Goal: Transaction & Acquisition: Purchase product/service

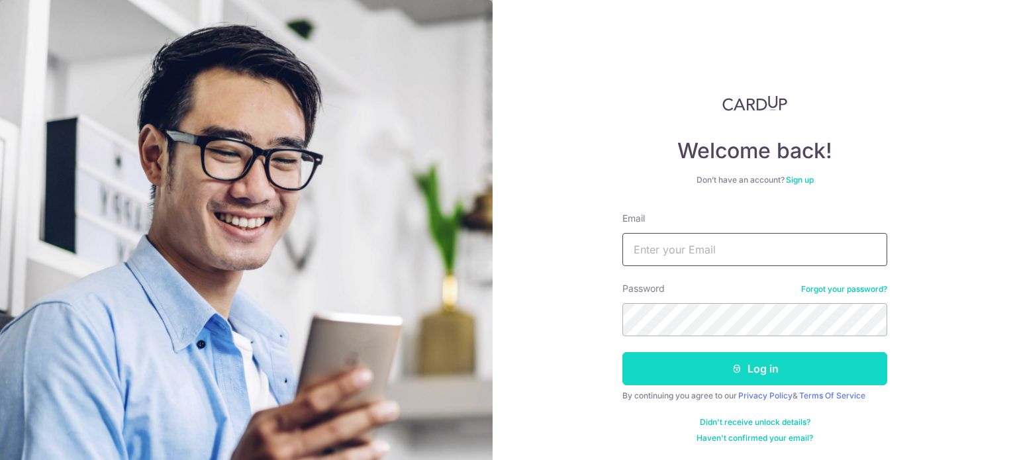
type input "cjzlim@gmail.com"
click at [707, 360] on button "Log in" at bounding box center [755, 368] width 265 height 33
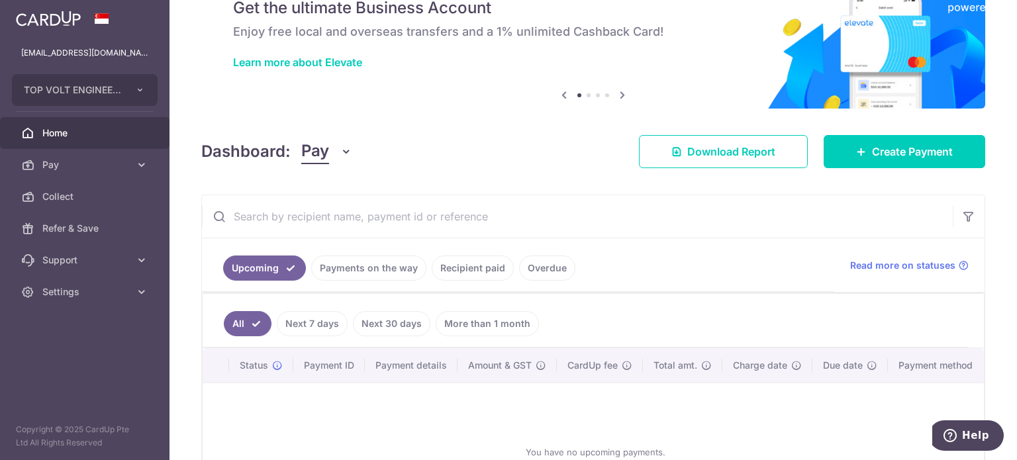
scroll to position [66, 0]
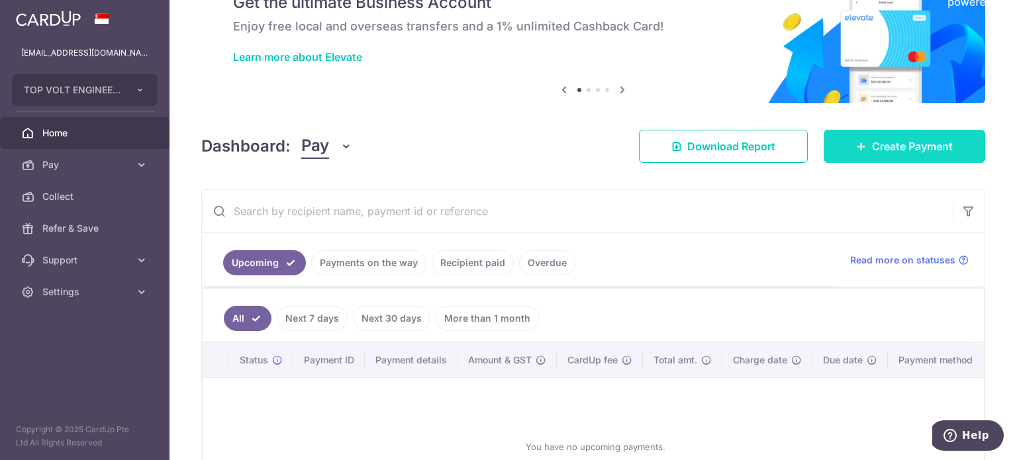
click at [856, 144] on icon at bounding box center [861, 146] width 11 height 11
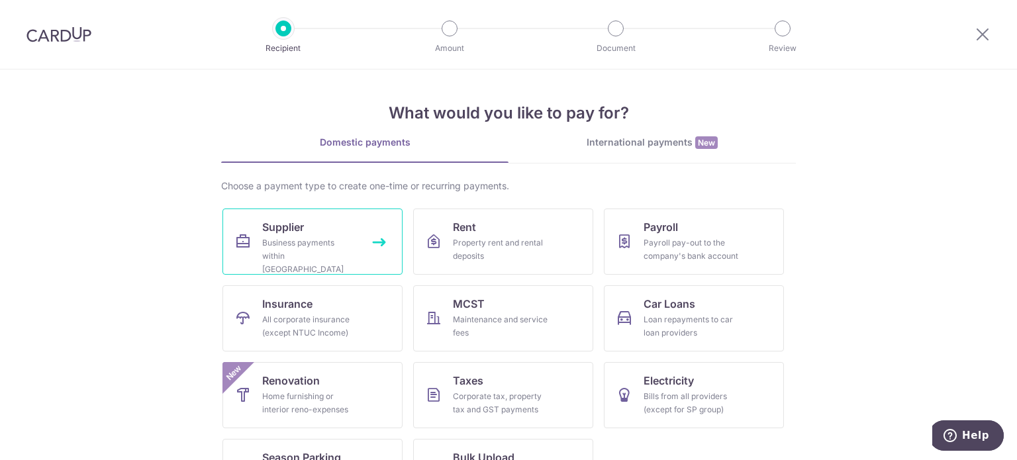
click at [307, 238] on div "Business payments within Singapore" at bounding box center [309, 256] width 95 height 40
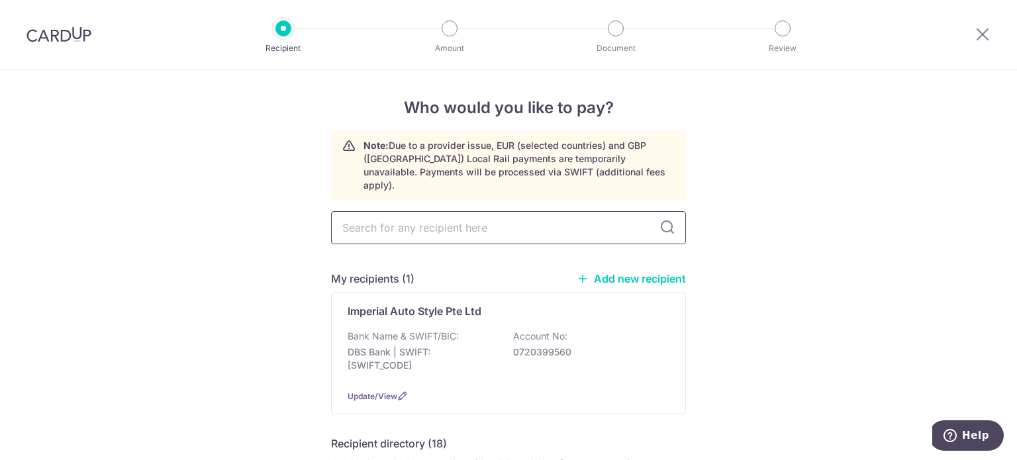
click at [403, 215] on input "text" at bounding box center [508, 227] width 355 height 33
type input "genesis"
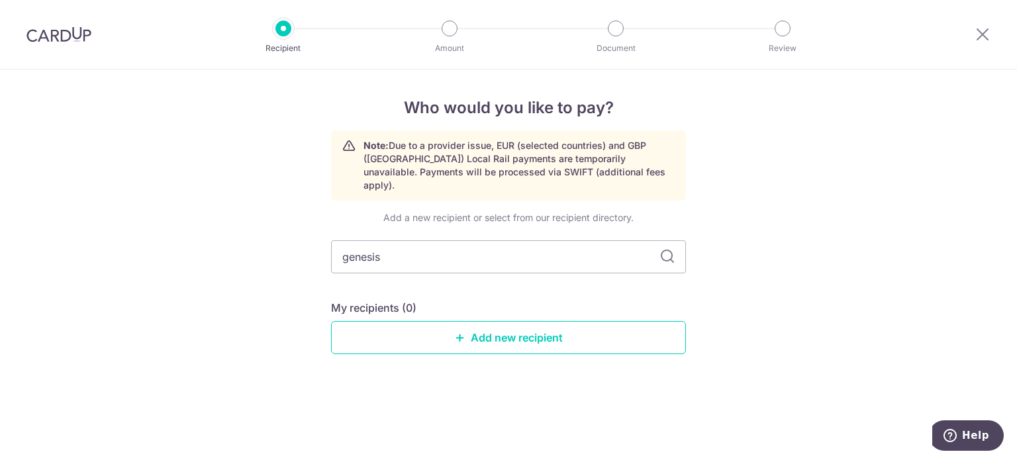
drag, startPoint x: 381, startPoint y: 248, endPoint x: 248, endPoint y: 248, distance: 133.1
click at [248, 248] on div "Who would you like to pay? Note: Due to a provider issue, EUR (selected countri…" at bounding box center [508, 265] width 1017 height 391
click at [469, 325] on link "Add new recipient" at bounding box center [508, 337] width 355 height 33
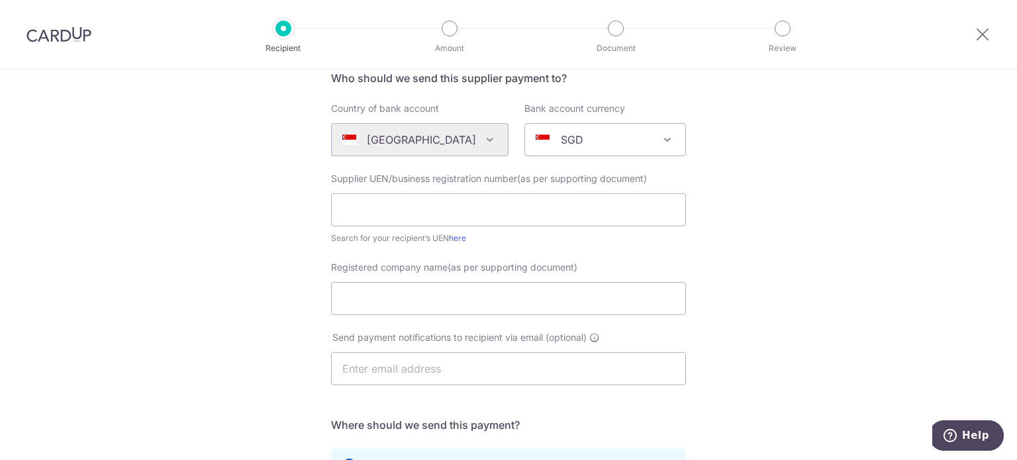
scroll to position [132, 0]
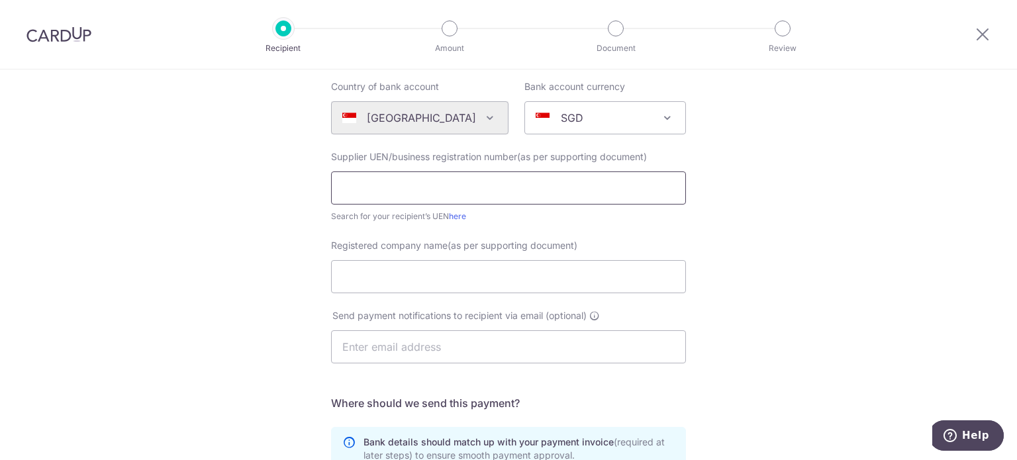
click at [409, 195] on input "text" at bounding box center [508, 188] width 355 height 33
type input "201801297H"
click at [407, 275] on input "Registered company name(as per supporting document)" at bounding box center [508, 276] width 355 height 33
type input "Genesis Marketing Pte Ltd"
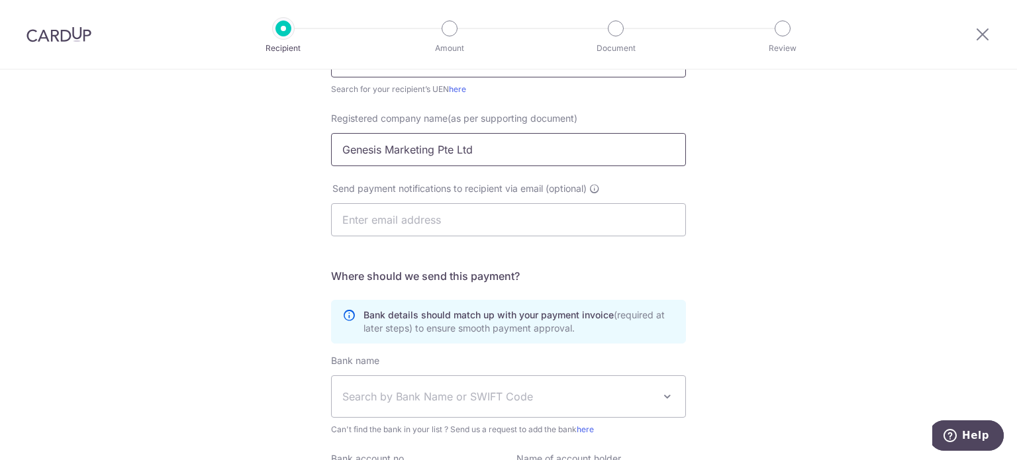
scroll to position [265, 0]
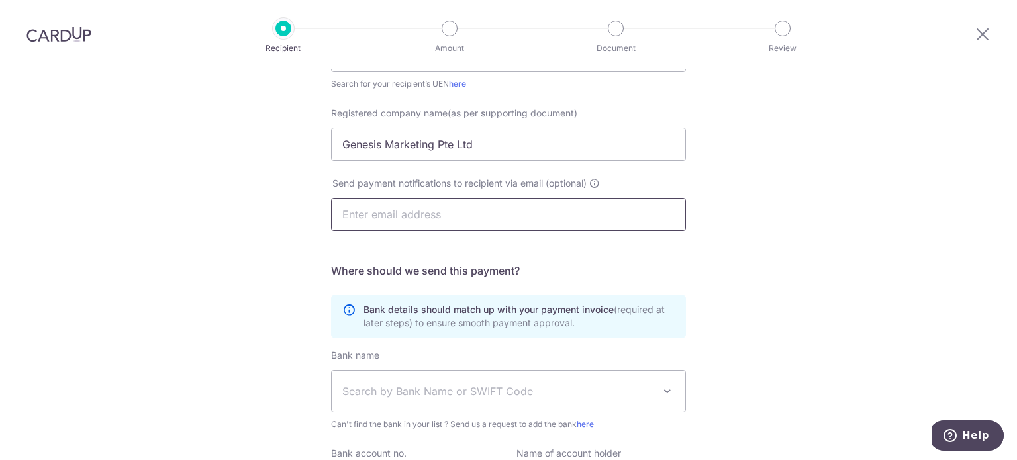
click at [405, 214] on input "text" at bounding box center [508, 214] width 355 height 33
type input "genesismarketingsg@gmail.com"
click at [728, 223] on div "Who would you like to pay? Your recipient does not need a CardUp account to rec…" at bounding box center [508, 206] width 1017 height 803
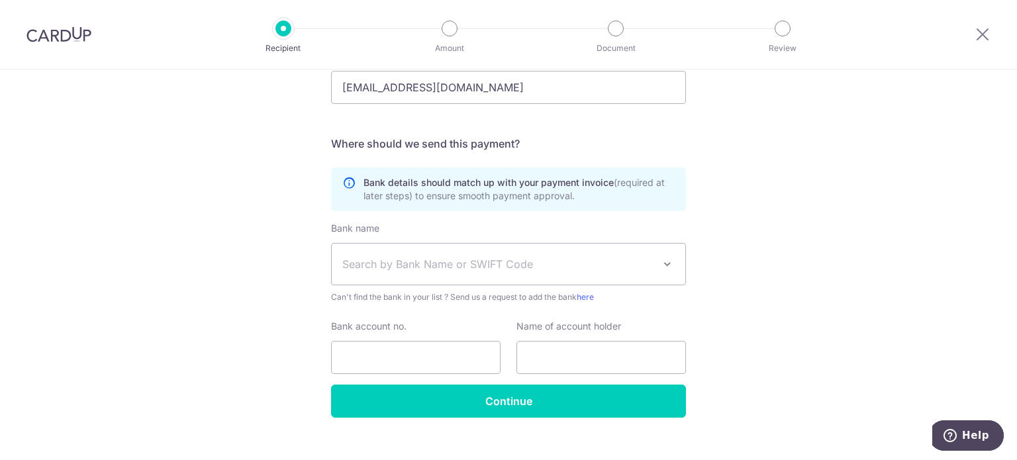
scroll to position [411, 0]
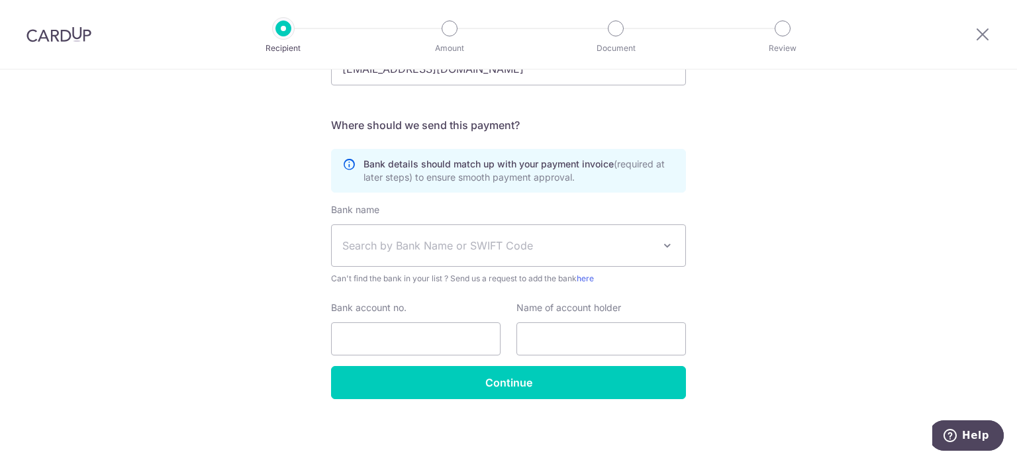
click at [458, 246] on span "Search by Bank Name or SWIFT Code" at bounding box center [497, 246] width 311 height 16
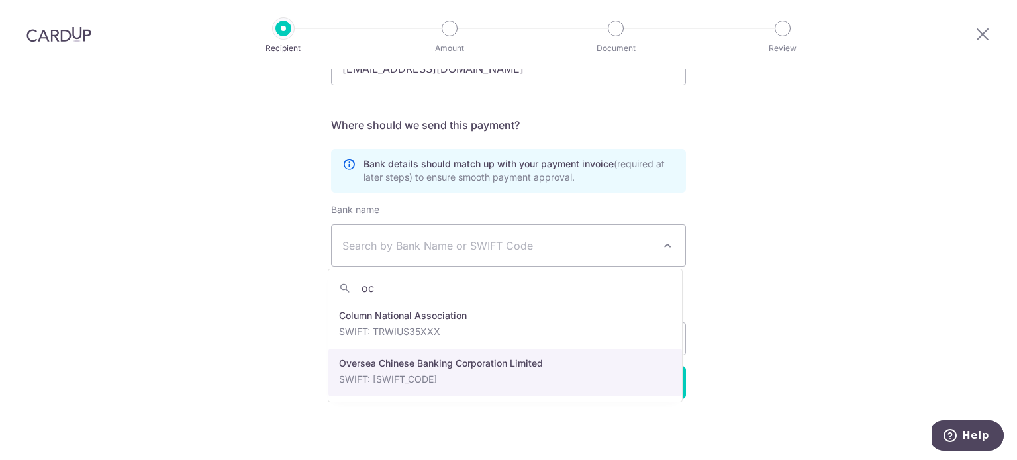
type input "oc"
select select "12"
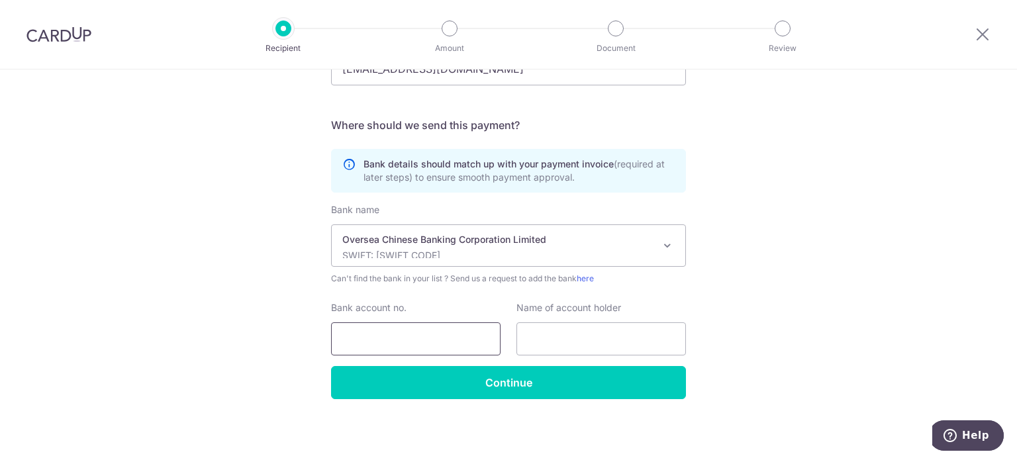
click at [388, 344] on input "Bank account no." at bounding box center [416, 339] width 170 height 33
type input "601151012001"
click at [612, 336] on input "text" at bounding box center [602, 339] width 170 height 33
type input "g"
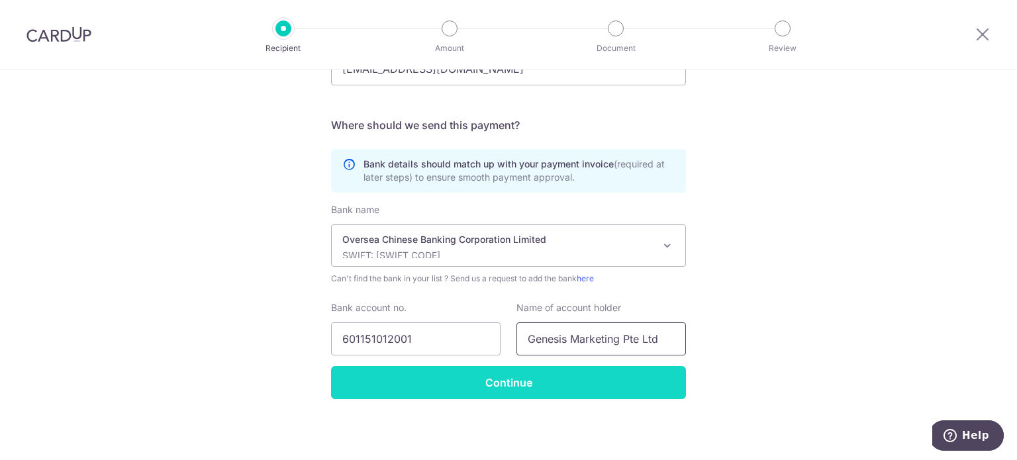
type input "Genesis Marketing Pte Ltd"
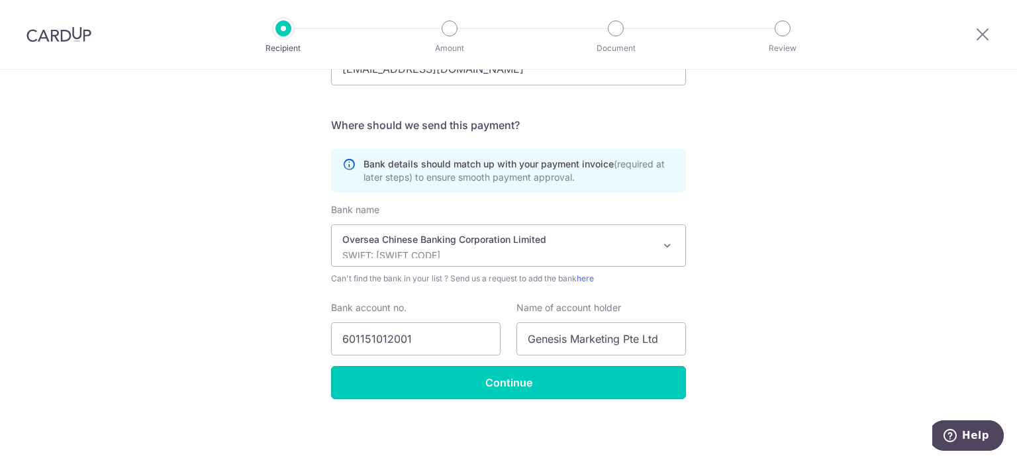
click at [552, 379] on input "Continue" at bounding box center [508, 382] width 355 height 33
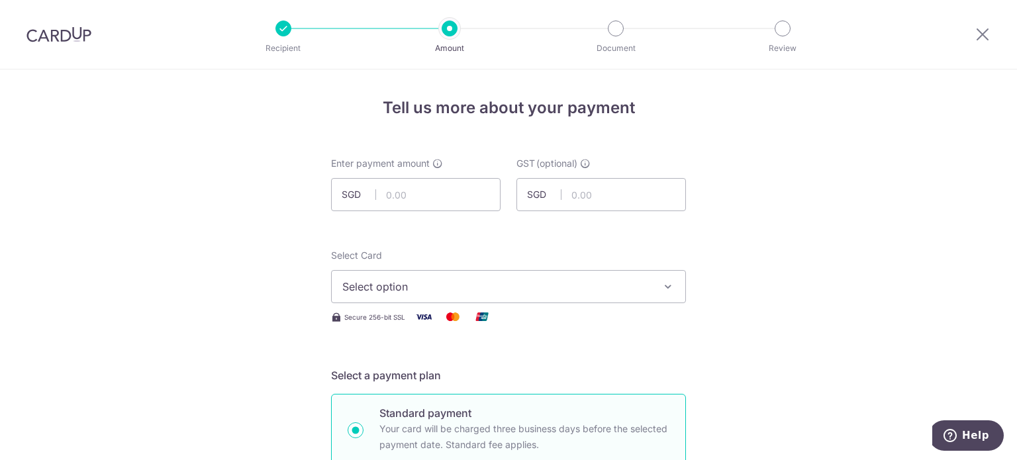
click at [592, 285] on span "Select option" at bounding box center [496, 287] width 309 height 16
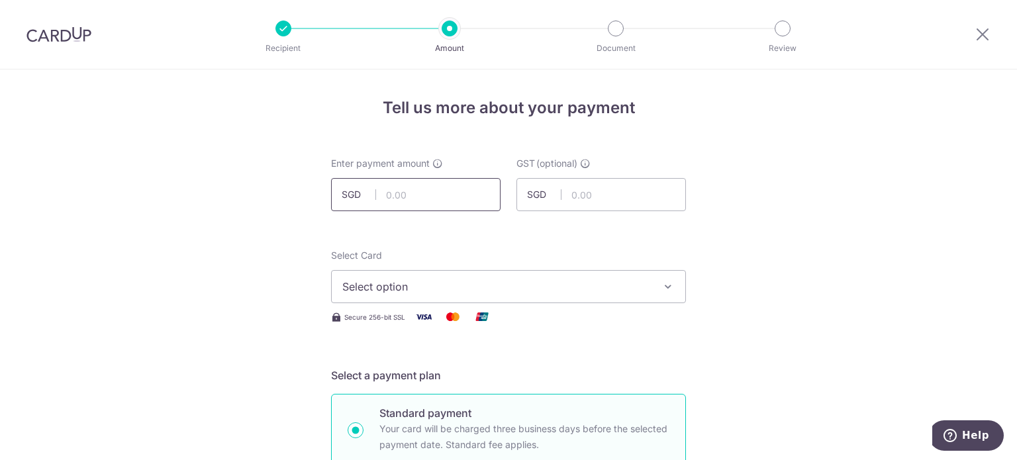
click at [438, 195] on input "text" at bounding box center [416, 194] width 170 height 33
type input "5"
type input "6,800.00"
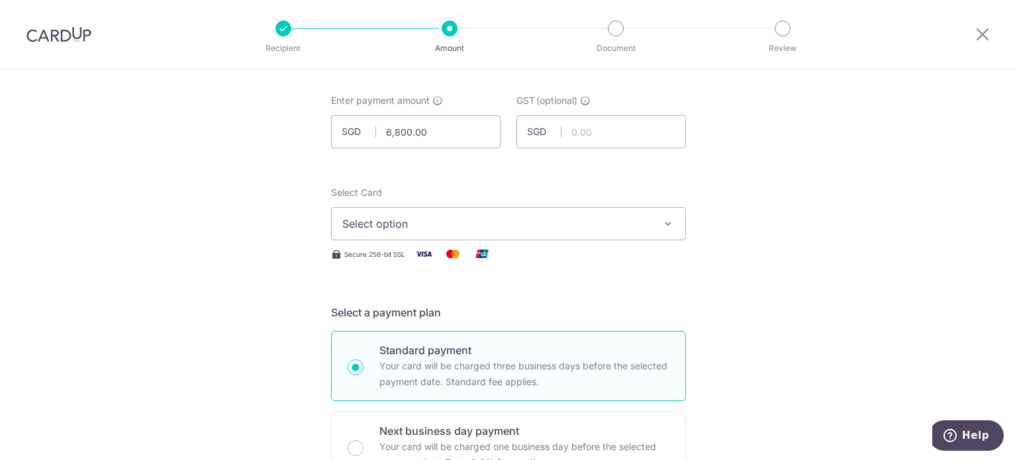
scroll to position [66, 0]
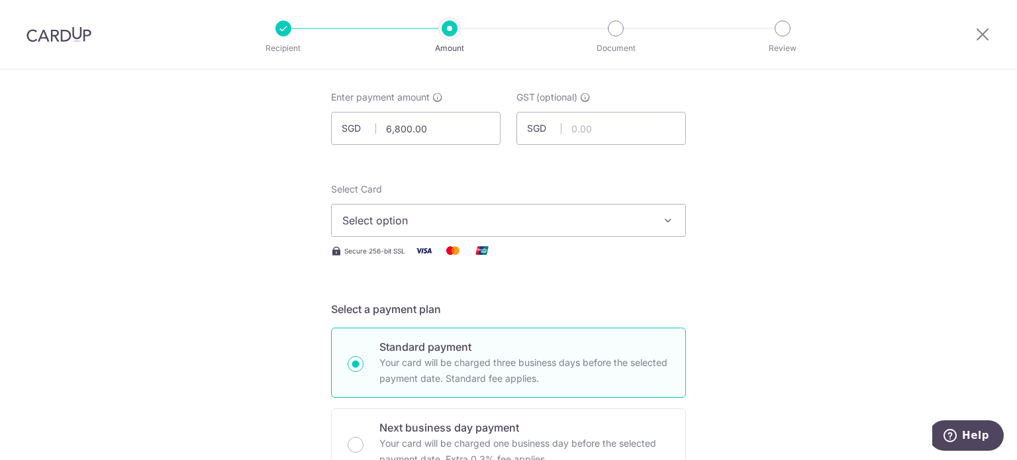
click at [542, 216] on span "Select option" at bounding box center [496, 221] width 309 height 16
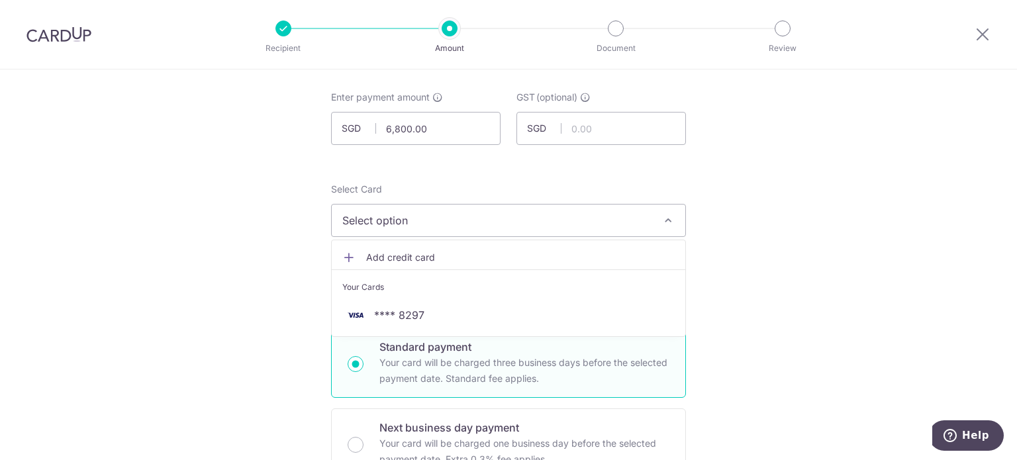
click at [423, 262] on span "Add credit card" at bounding box center [520, 257] width 309 height 13
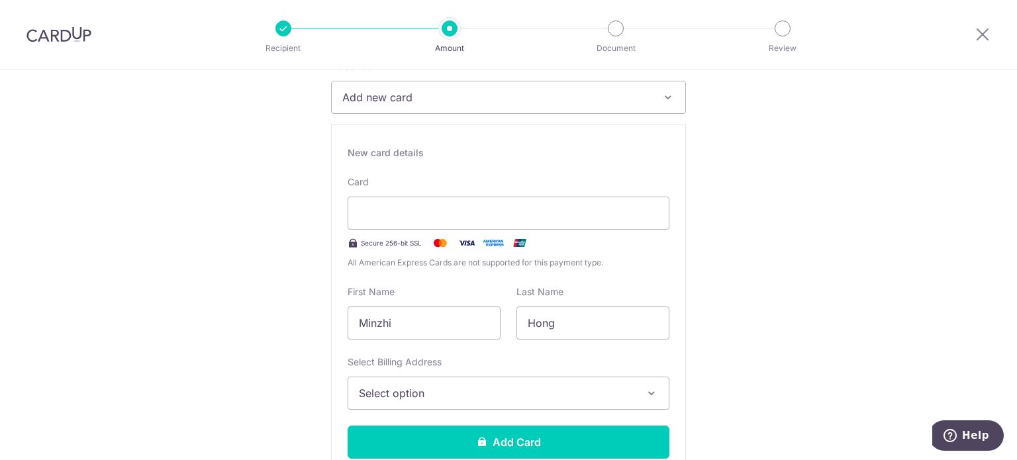
scroll to position [199, 0]
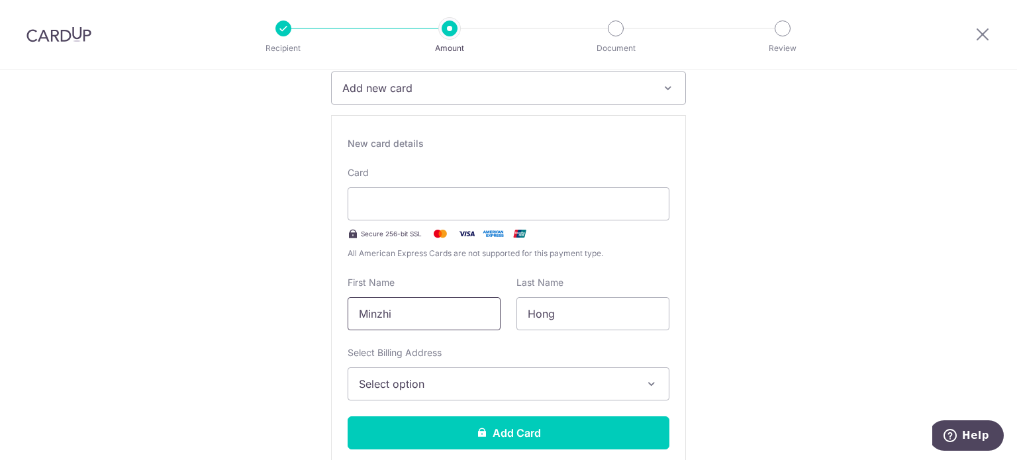
click at [405, 317] on input "Minzhi" at bounding box center [424, 313] width 153 height 33
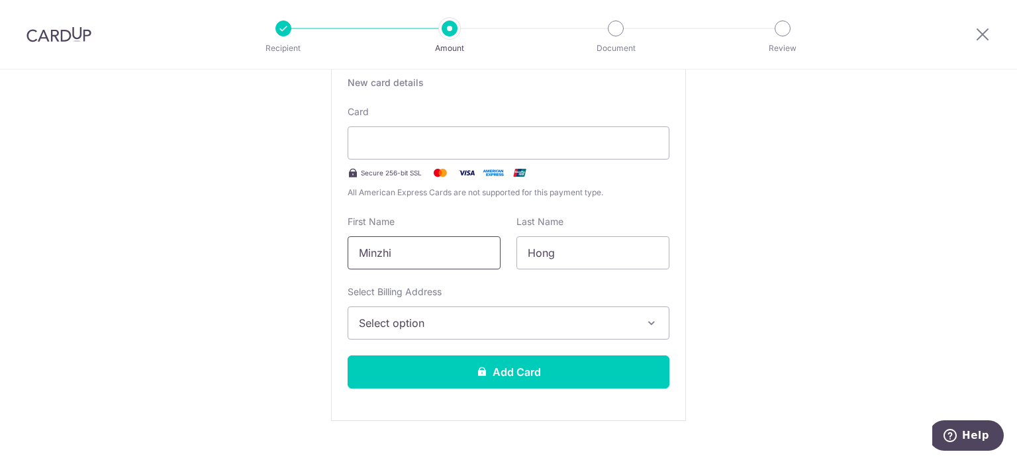
scroll to position [265, 0]
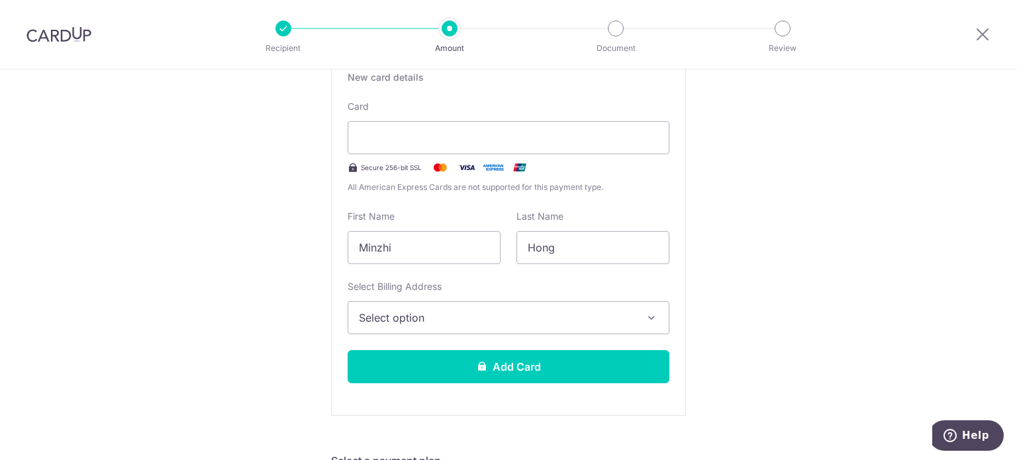
click at [437, 320] on span "Select option" at bounding box center [497, 318] width 276 height 16
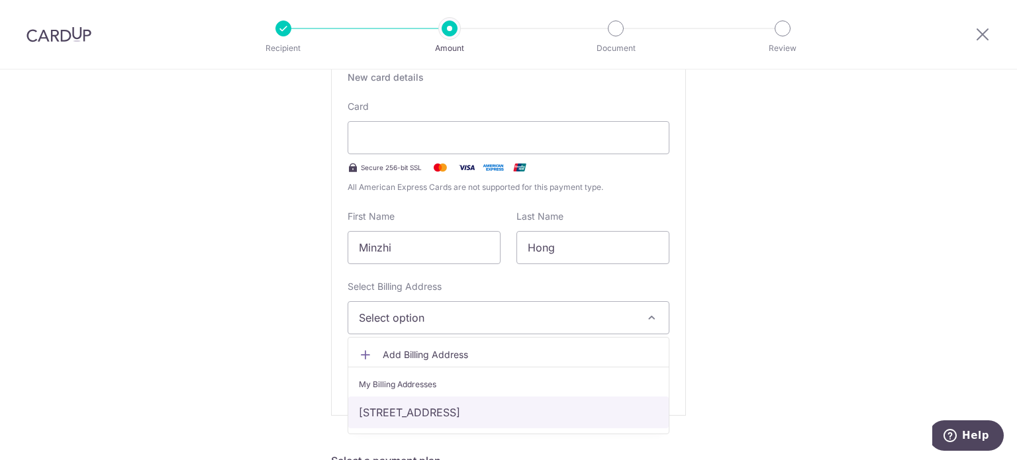
click at [381, 410] on link "97 Yishun Ave 1 #05-32, The Estuary, Singapore, Singapore-769138" at bounding box center [508, 413] width 321 height 32
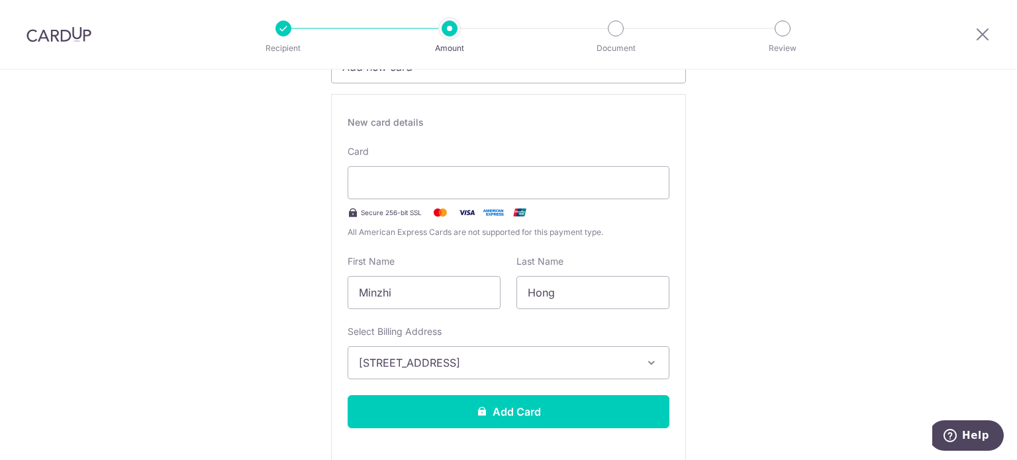
scroll to position [331, 0]
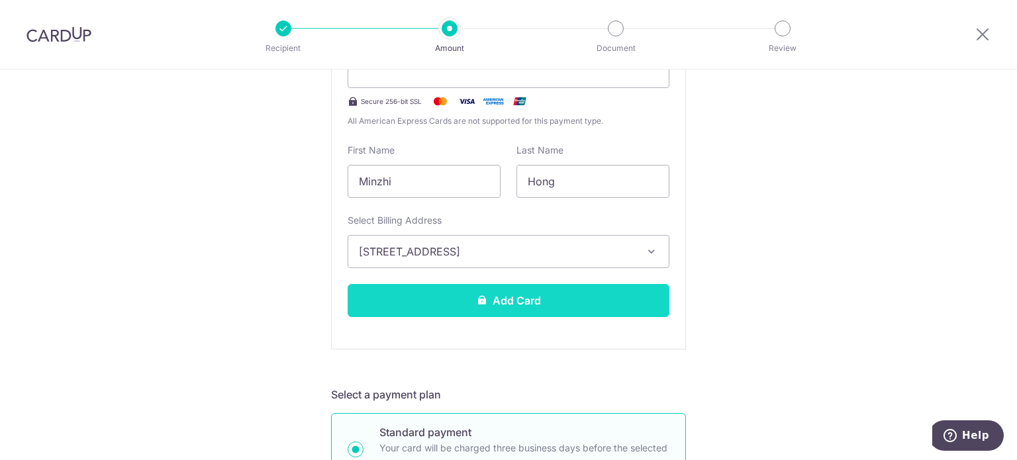
click at [477, 300] on icon at bounding box center [482, 300] width 11 height 11
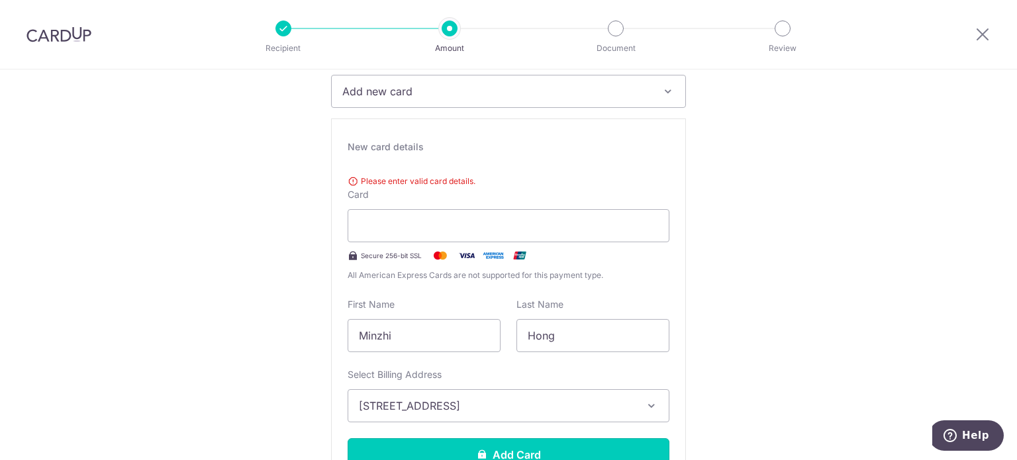
scroll to position [199, 0]
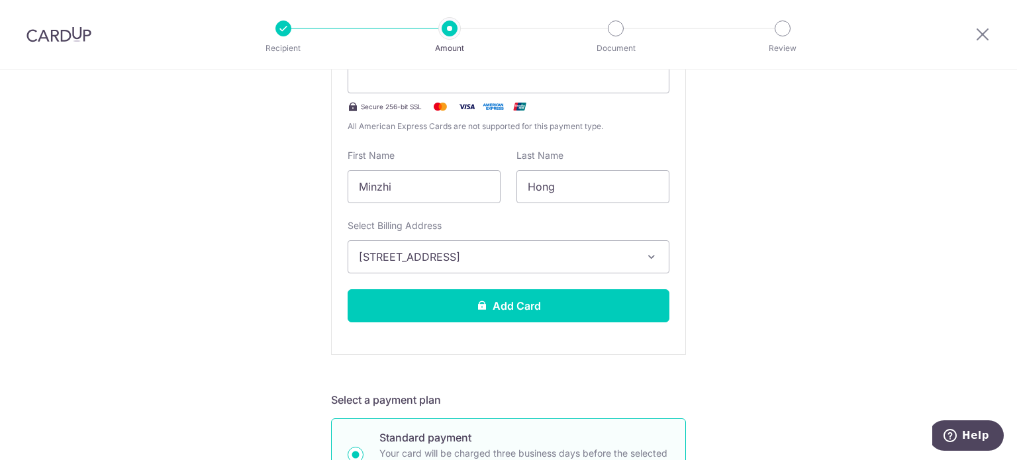
scroll to position [331, 0]
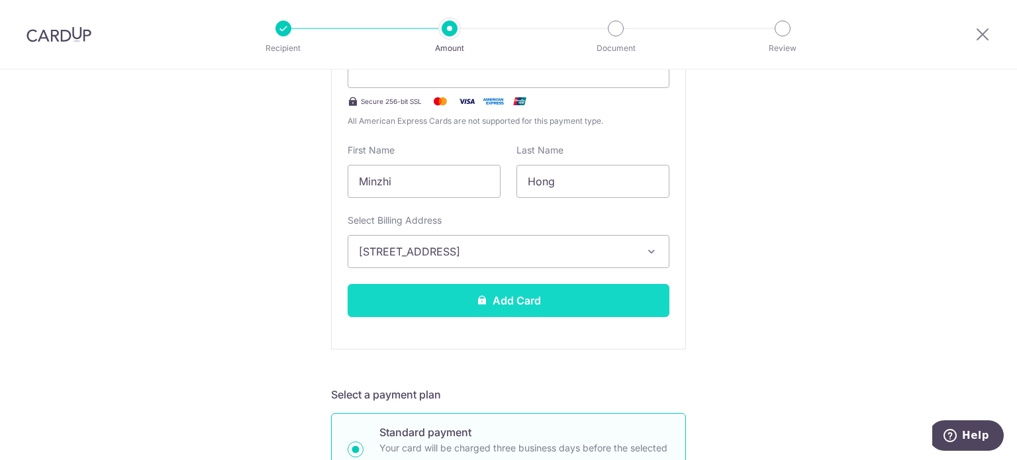
click at [544, 291] on button "Add Card" at bounding box center [509, 300] width 322 height 33
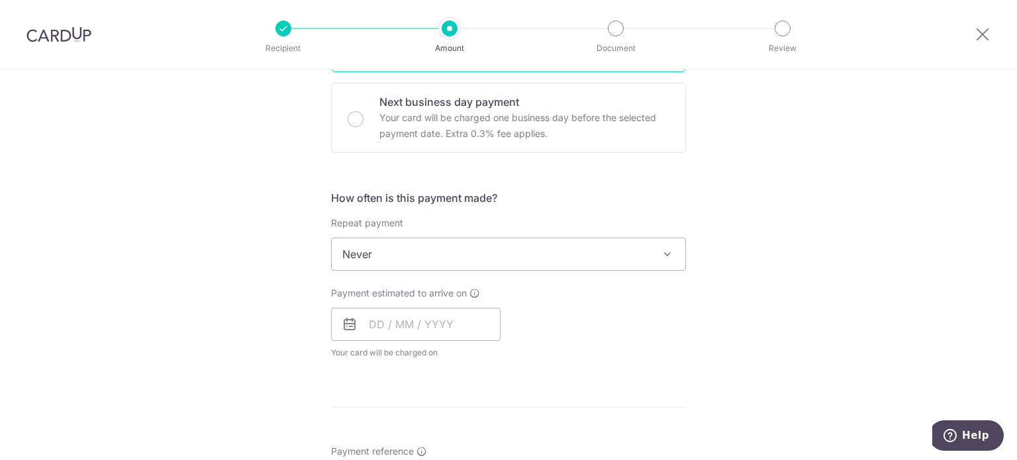
scroll to position [397, 0]
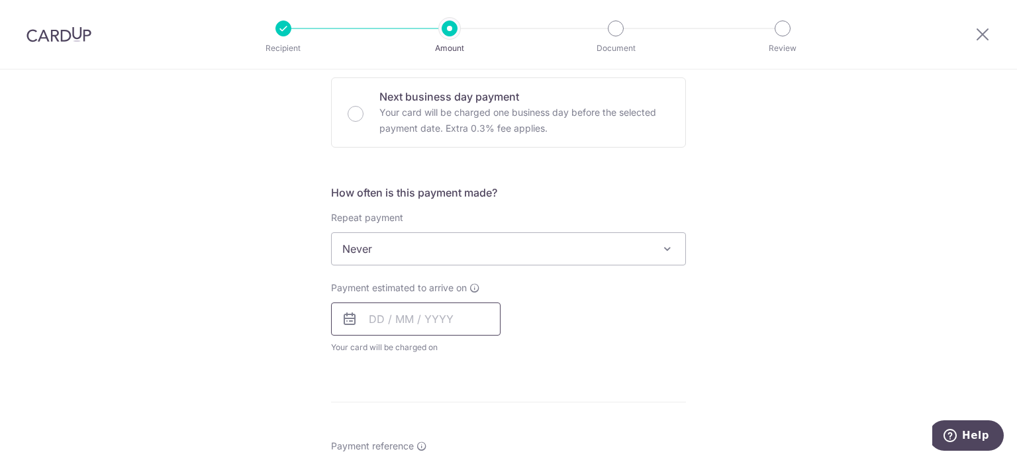
click at [401, 323] on input "text" at bounding box center [416, 319] width 170 height 33
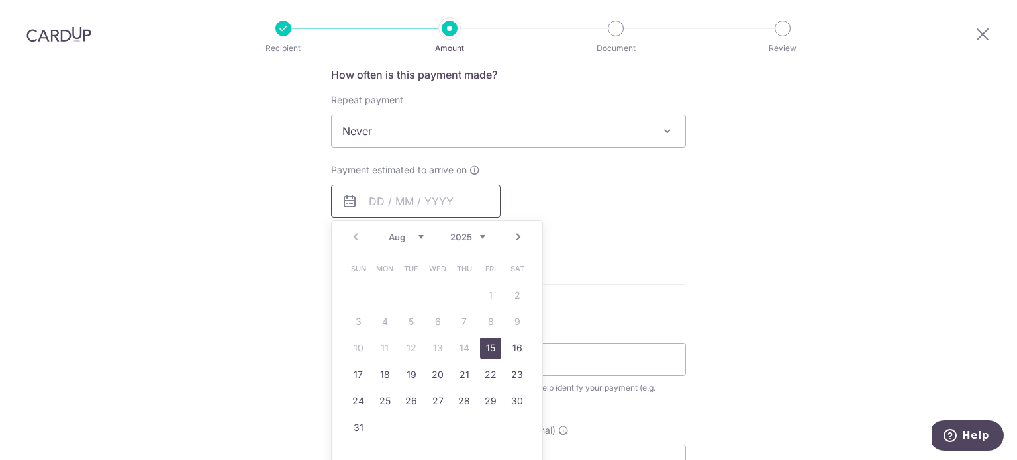
scroll to position [530, 0]
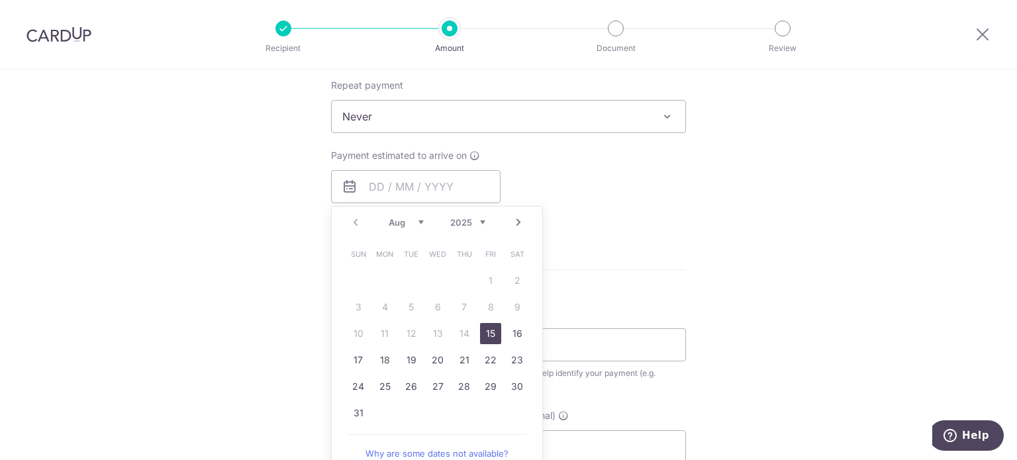
click at [482, 331] on link "15" at bounding box center [490, 333] width 21 height 21
type input "[DATE]"
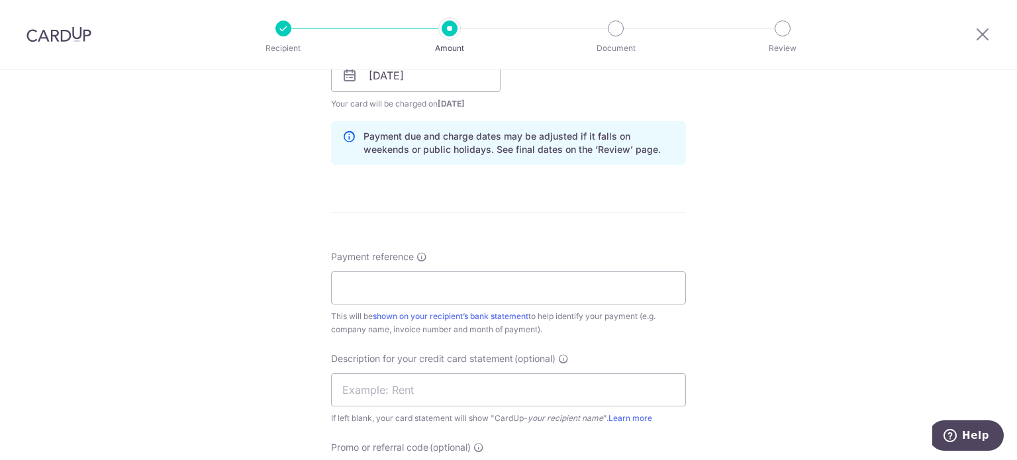
scroll to position [662, 0]
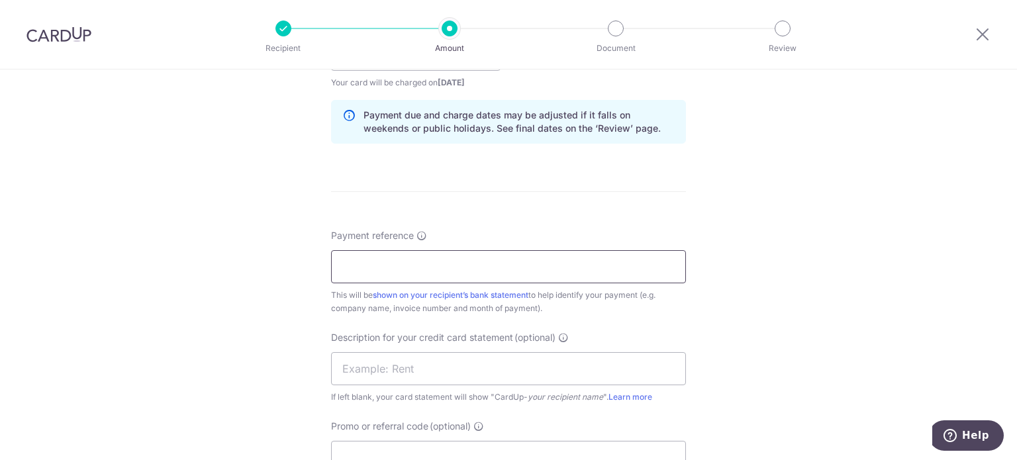
click at [393, 267] on input "Payment reference" at bounding box center [508, 266] width 355 height 33
click at [565, 214] on form "Enter payment amount SGD 6,800.00 6800.00 GST (optional) SGD Card added success…" at bounding box center [508, 90] width 355 height 1191
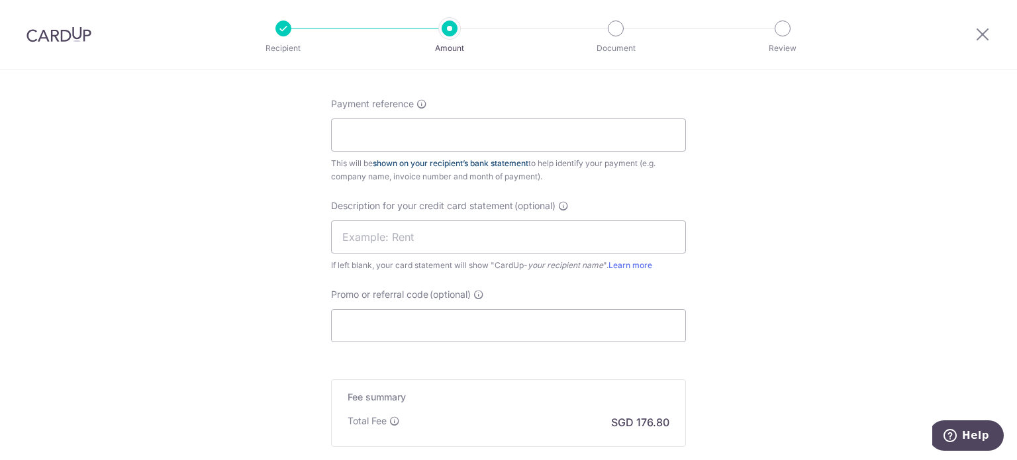
scroll to position [795, 0]
click at [399, 234] on input "text" at bounding box center [508, 236] width 355 height 33
type input "Supplier"
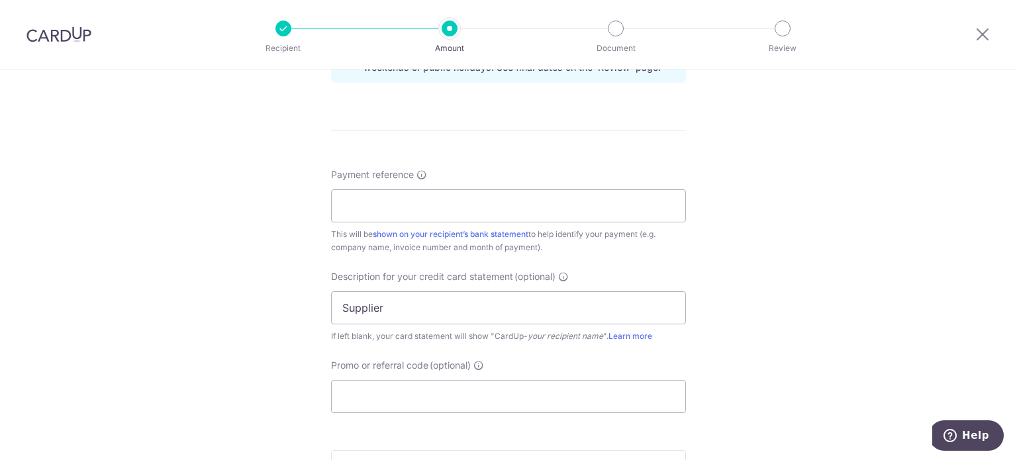
scroll to position [728, 0]
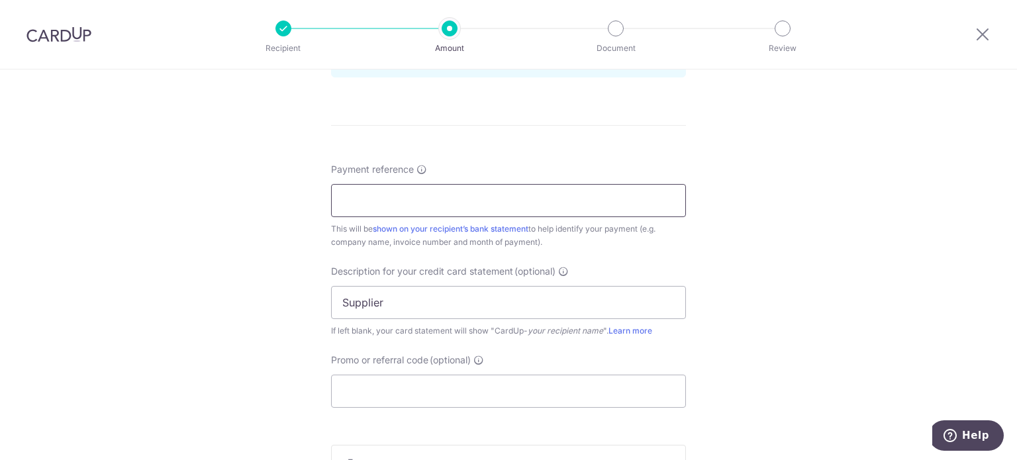
paste input "GEN25_INV1128"
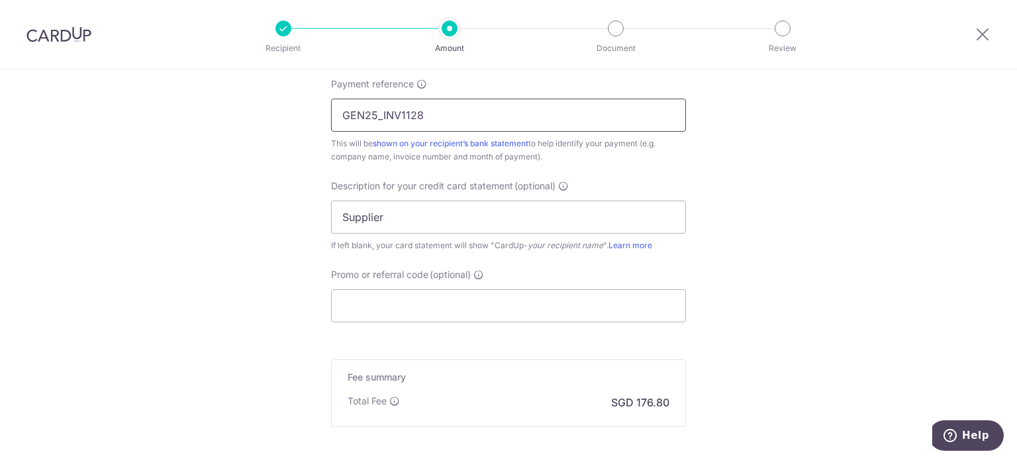
scroll to position [861, 0]
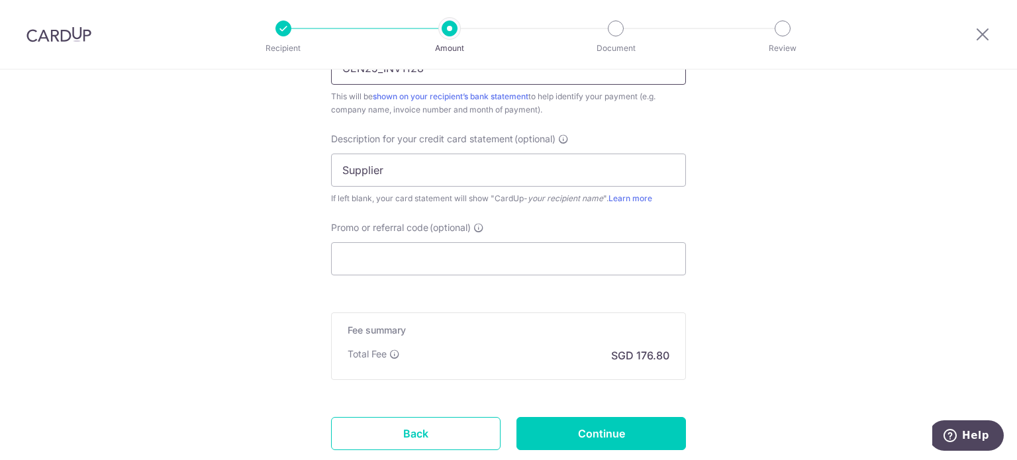
type input "GEN25_INV1128"
click at [381, 256] on input "Promo or referral code (optional)" at bounding box center [508, 258] width 355 height 33
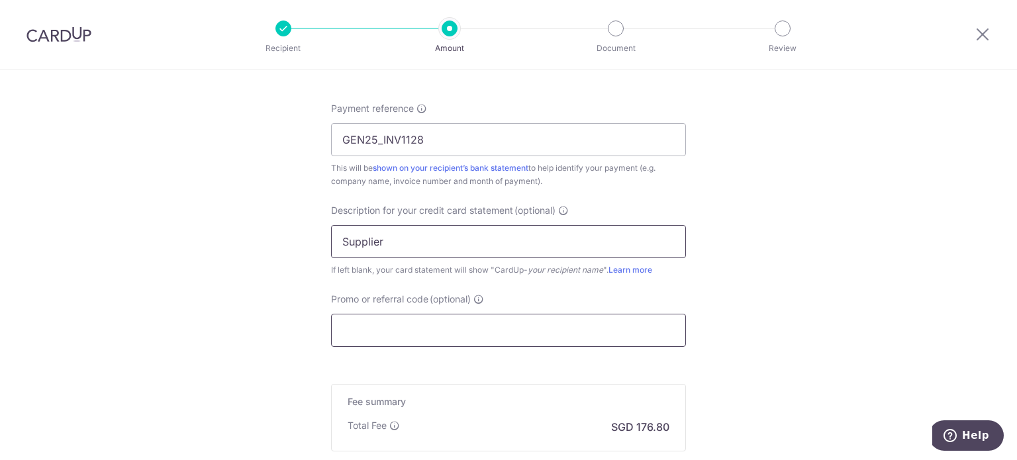
scroll to position [795, 0]
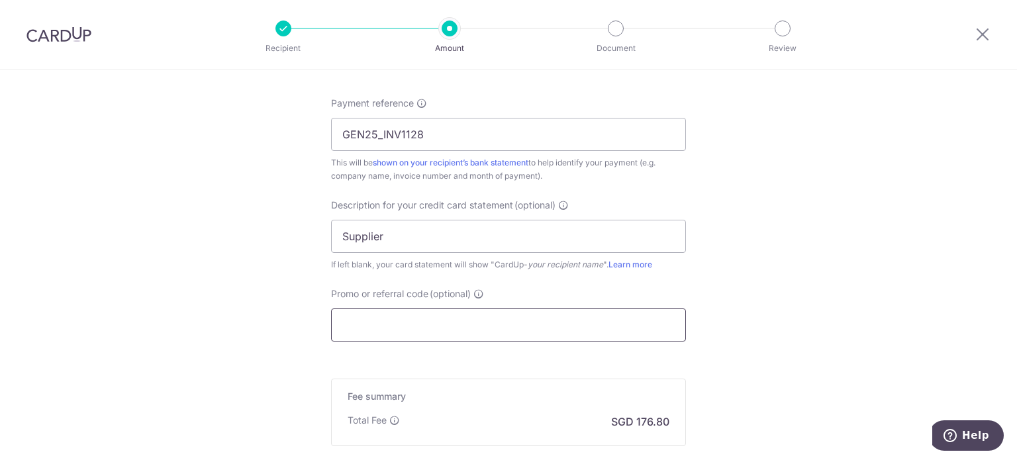
paste input "MILELION"
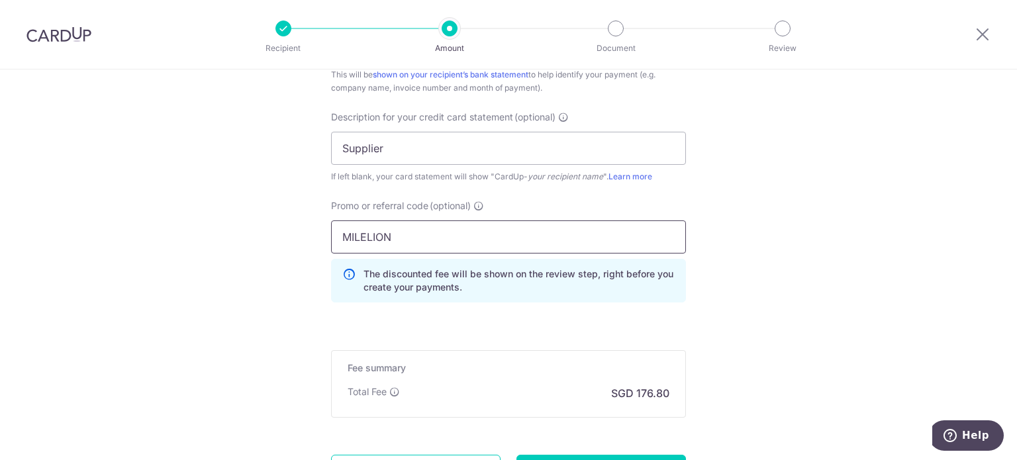
scroll to position [927, 0]
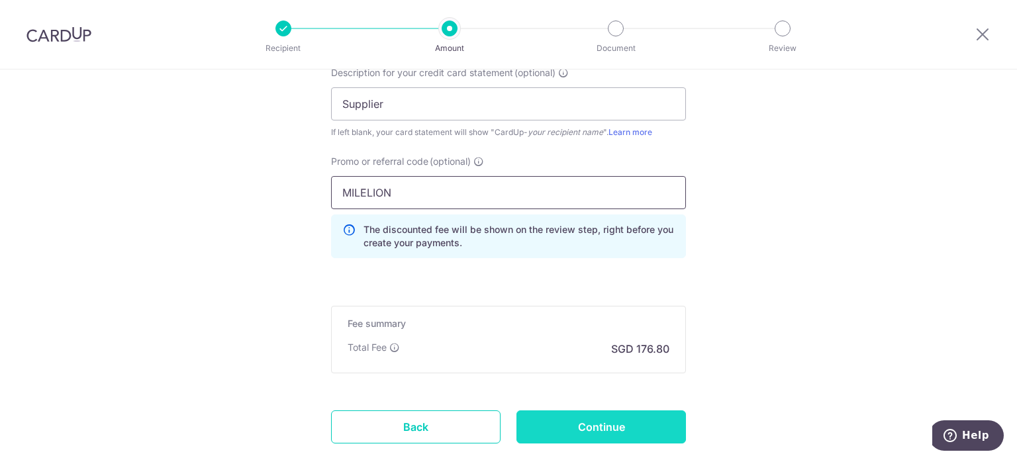
type input "MILELION"
click at [568, 417] on input "Continue" at bounding box center [602, 427] width 170 height 33
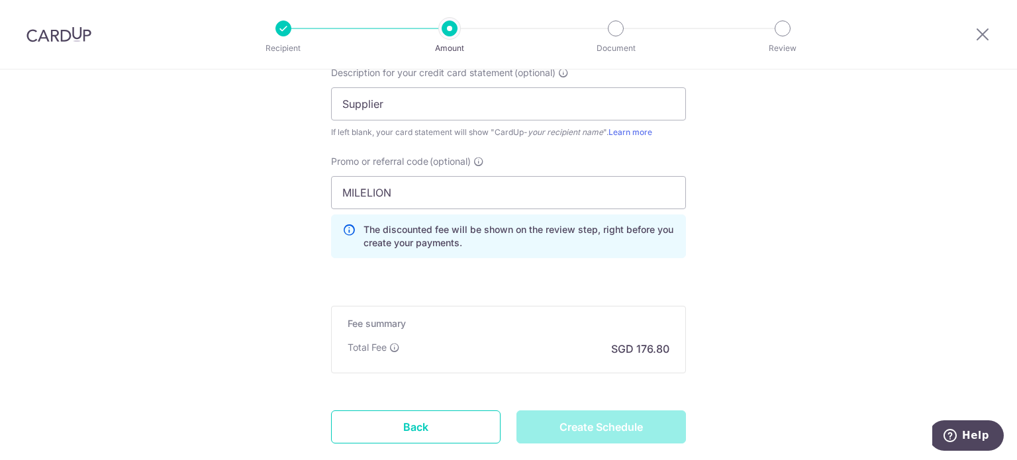
type input "Create Schedule"
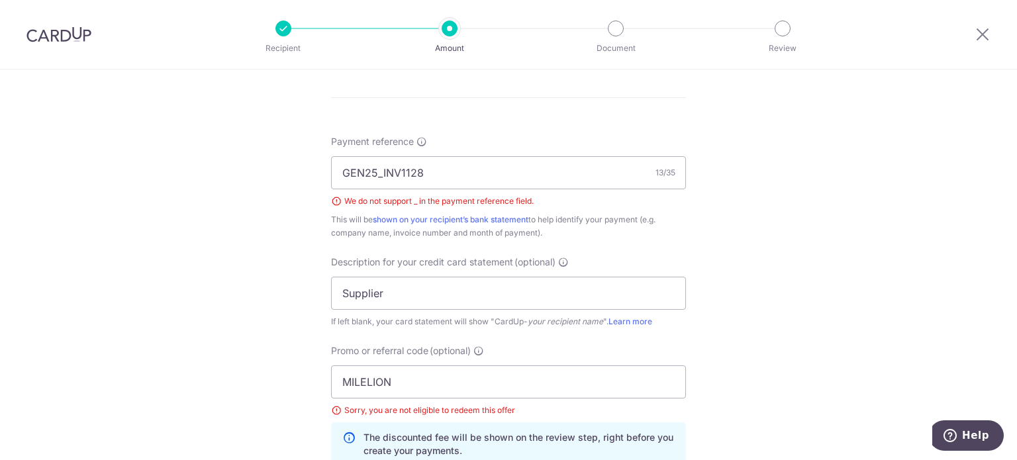
scroll to position [748, 0]
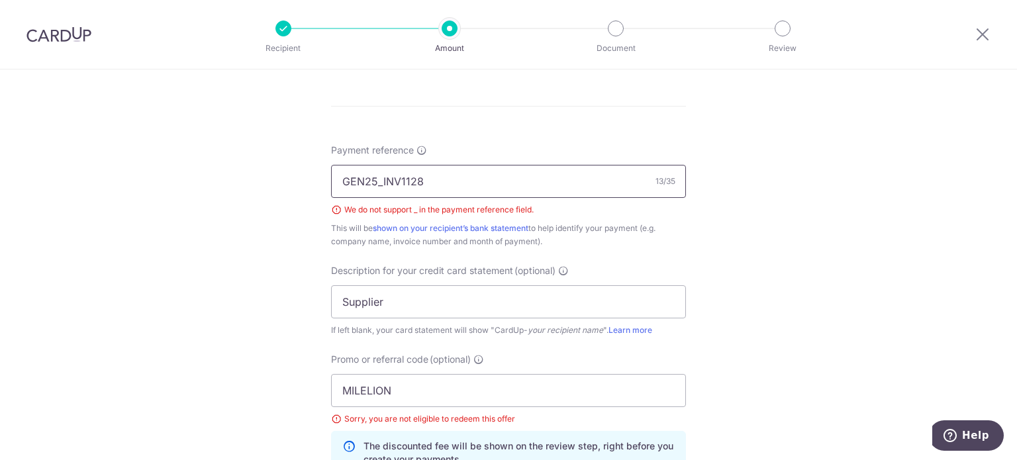
click at [380, 182] on input "GEN25_INV1128" at bounding box center [508, 181] width 355 height 33
type input "INV1128"
drag, startPoint x: 368, startPoint y: 391, endPoint x: 258, endPoint y: 374, distance: 111.4
click at [258, 374] on div "Tell us more about your payment Enter payment amount SGD 6,800.00 6800.00 GST (…" at bounding box center [508, 41] width 1017 height 1438
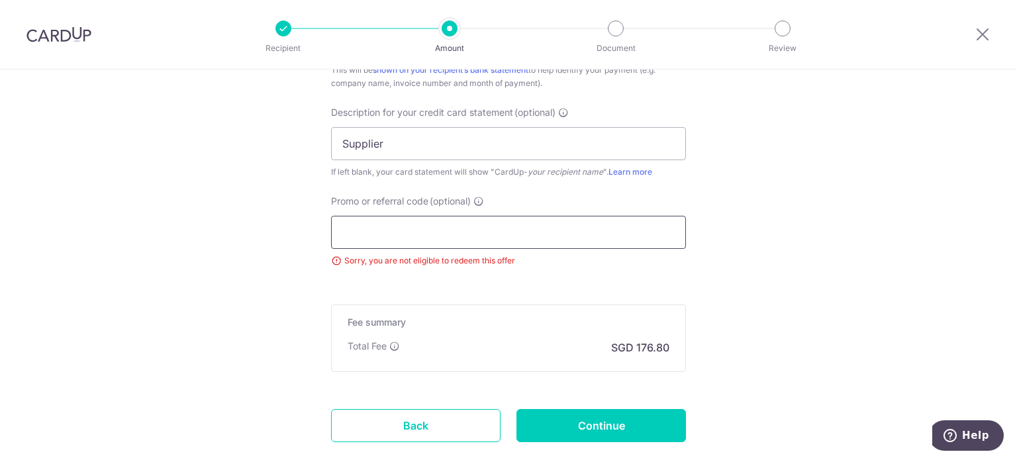
scroll to position [946, 0]
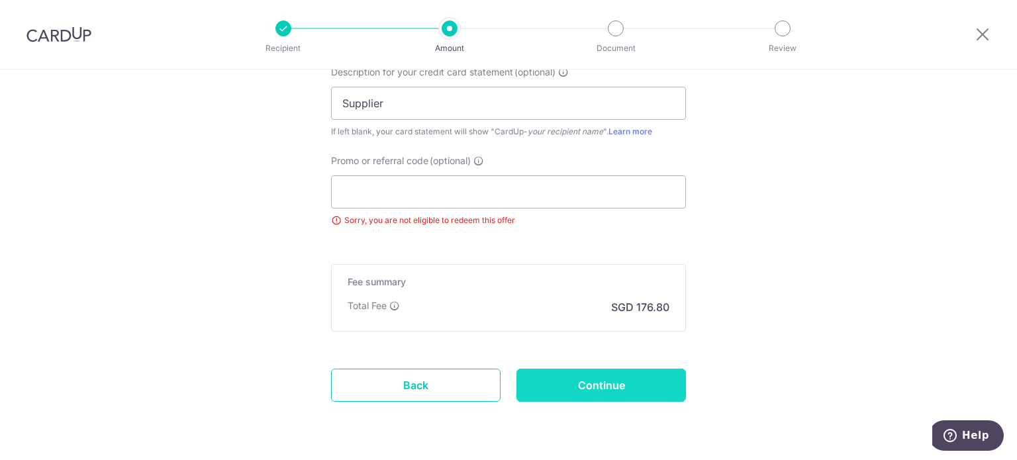
click at [591, 381] on input "Continue" at bounding box center [602, 385] width 170 height 33
type input "Create Schedule"
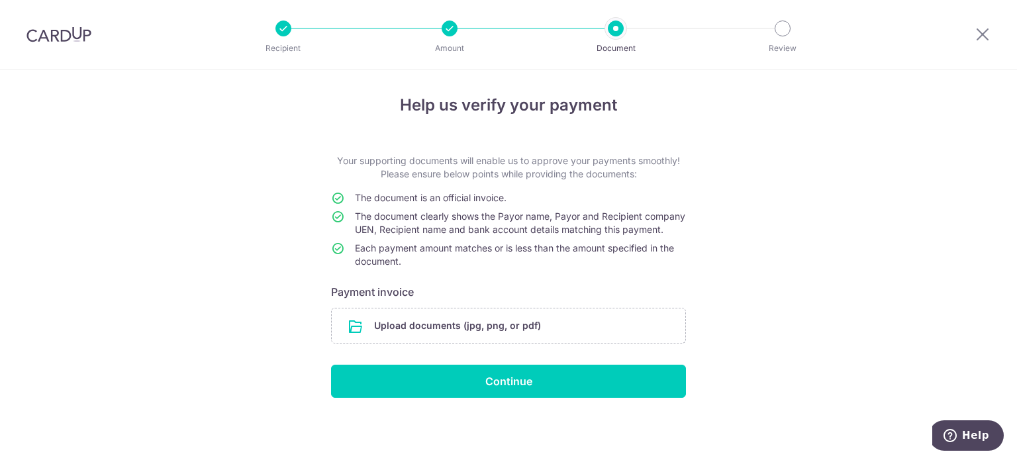
scroll to position [15, 0]
click at [462, 317] on input "file" at bounding box center [509, 326] width 354 height 34
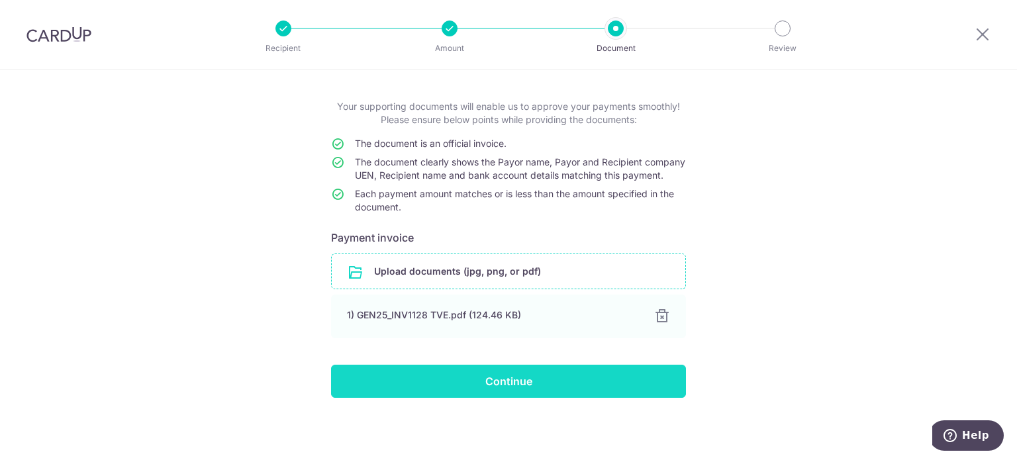
scroll to position [69, 0]
click at [515, 385] on input "Continue" at bounding box center [508, 381] width 355 height 33
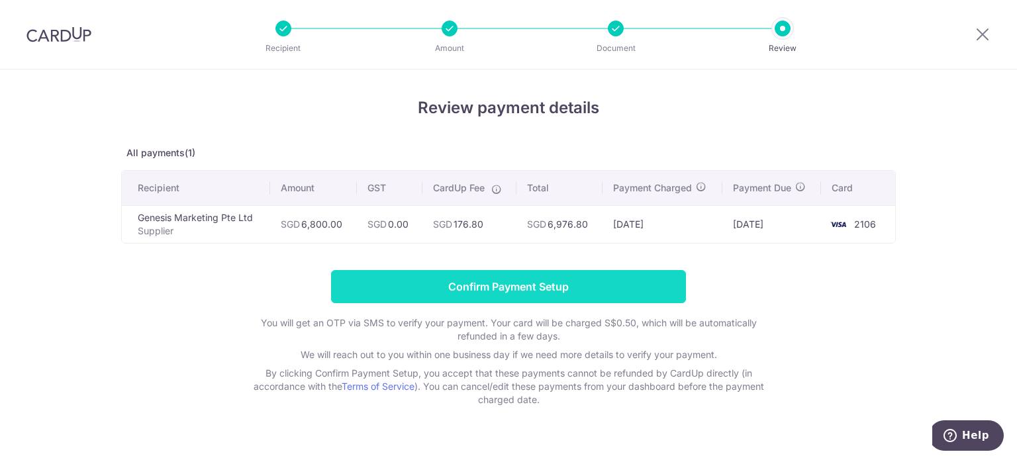
click at [560, 287] on input "Confirm Payment Setup" at bounding box center [508, 286] width 355 height 33
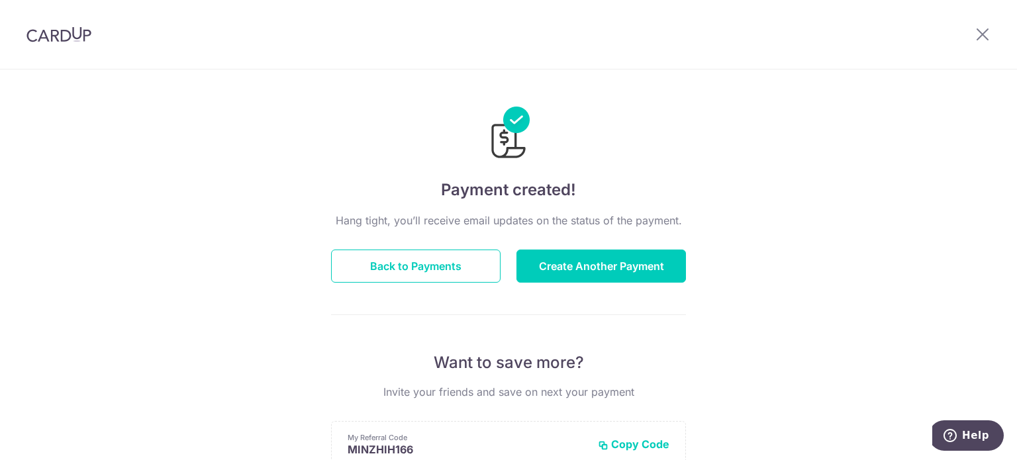
click at [981, 43] on div at bounding box center [982, 34] width 69 height 69
click at [981, 38] on icon at bounding box center [983, 34] width 16 height 17
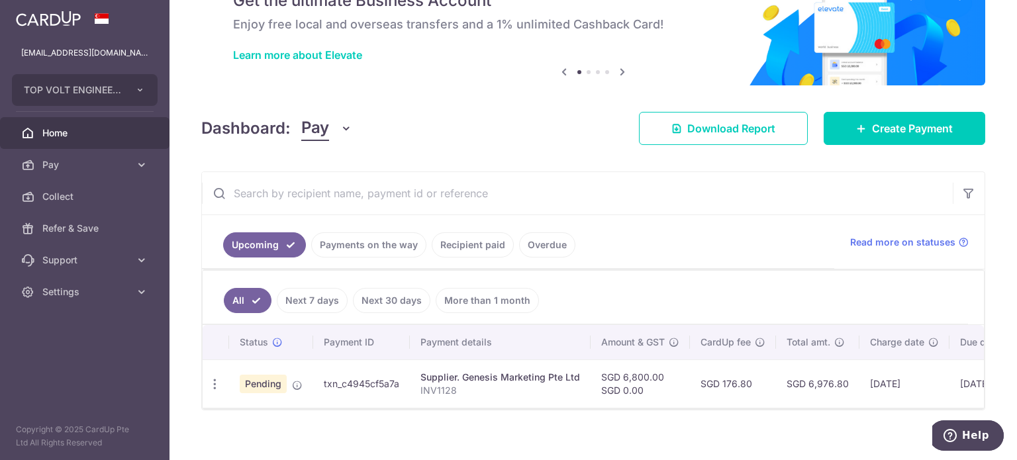
scroll to position [85, 0]
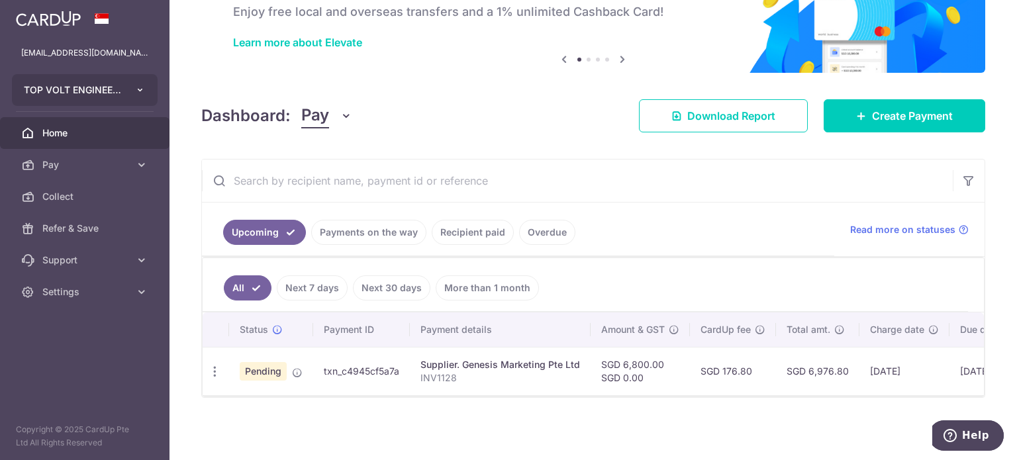
click at [128, 95] on button "TOP VOLT ENGINEERING PTE. LTD." at bounding box center [85, 90] width 146 height 32
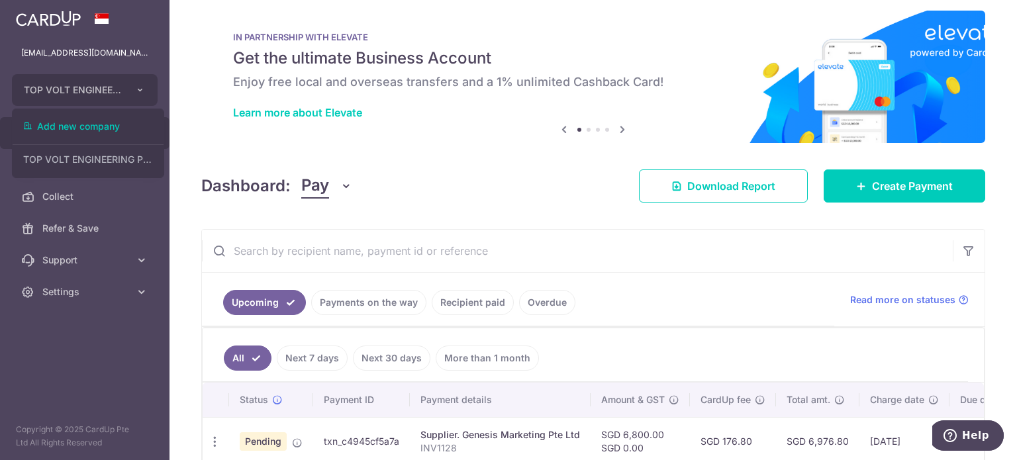
scroll to position [0, 0]
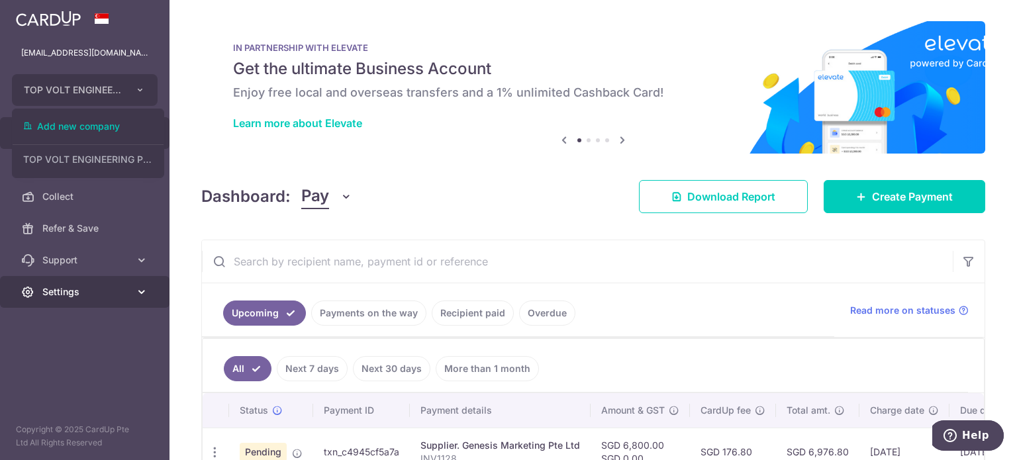
click at [73, 290] on span "Settings" at bounding box center [85, 291] width 87 height 13
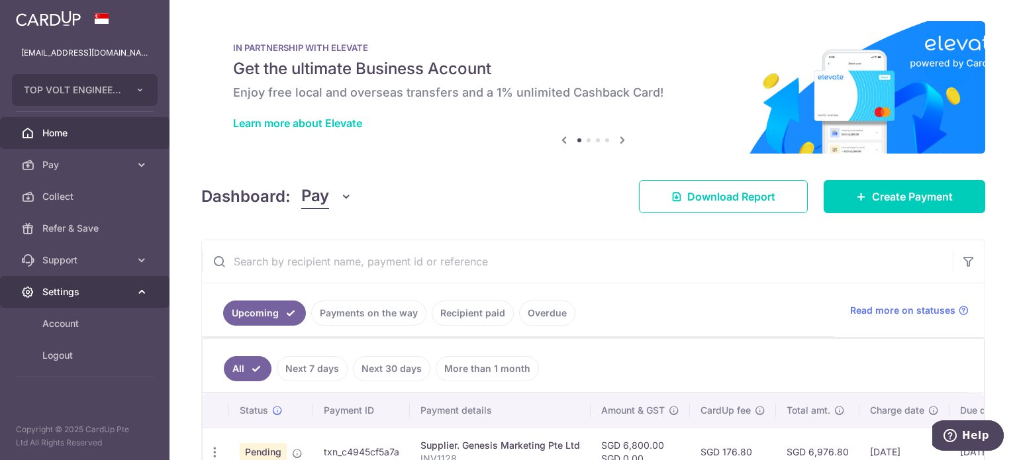
click at [77, 299] on link "Settings" at bounding box center [85, 292] width 170 height 32
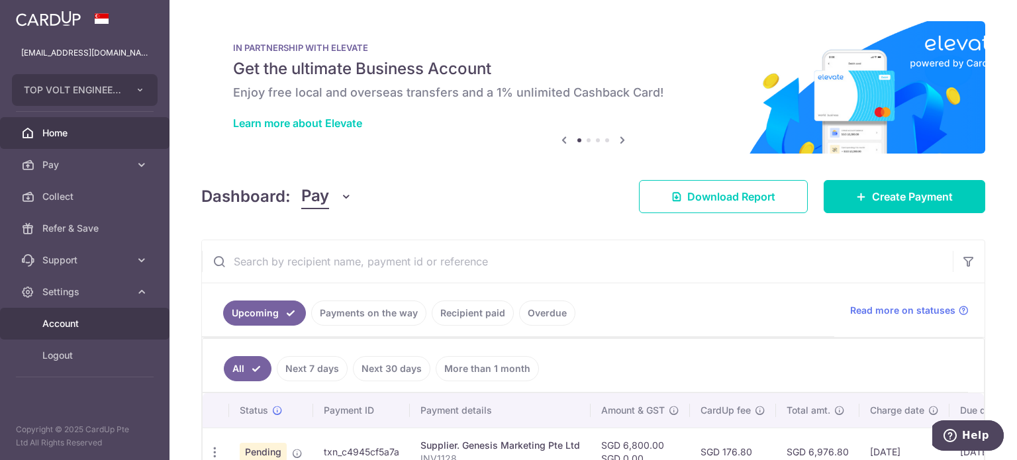
click at [66, 328] on span "Account" at bounding box center [85, 323] width 87 height 13
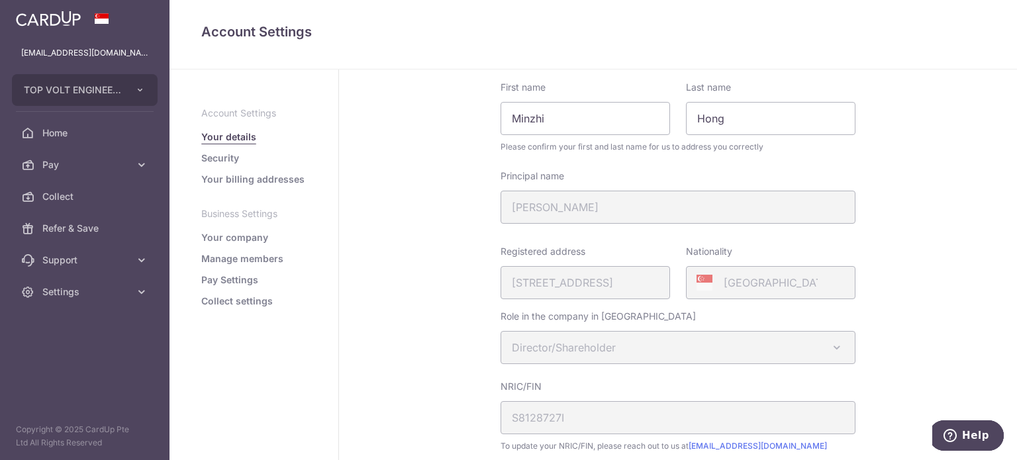
scroll to position [66, 0]
click at [249, 232] on link "Your company" at bounding box center [234, 237] width 67 height 13
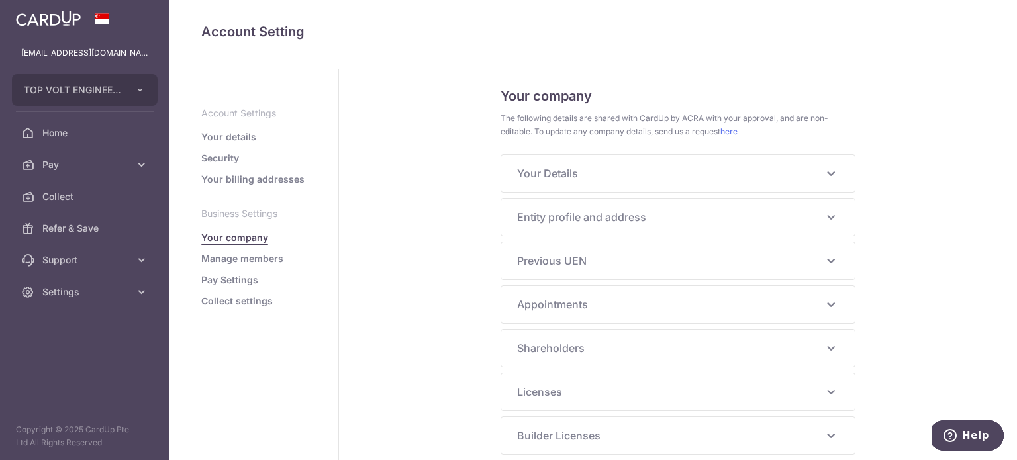
click at [649, 217] on span "Entity profile and address" at bounding box center [670, 217] width 306 height 16
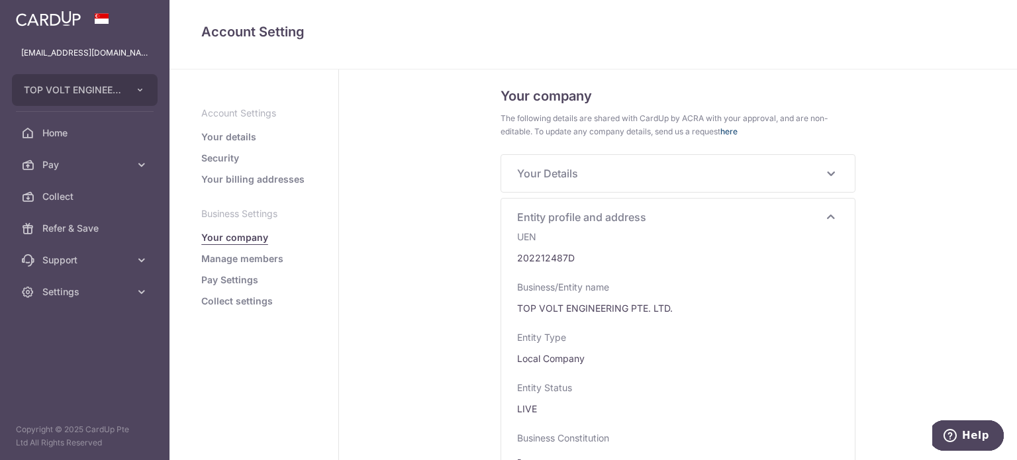
click at [727, 130] on link "here" at bounding box center [729, 131] width 17 height 10
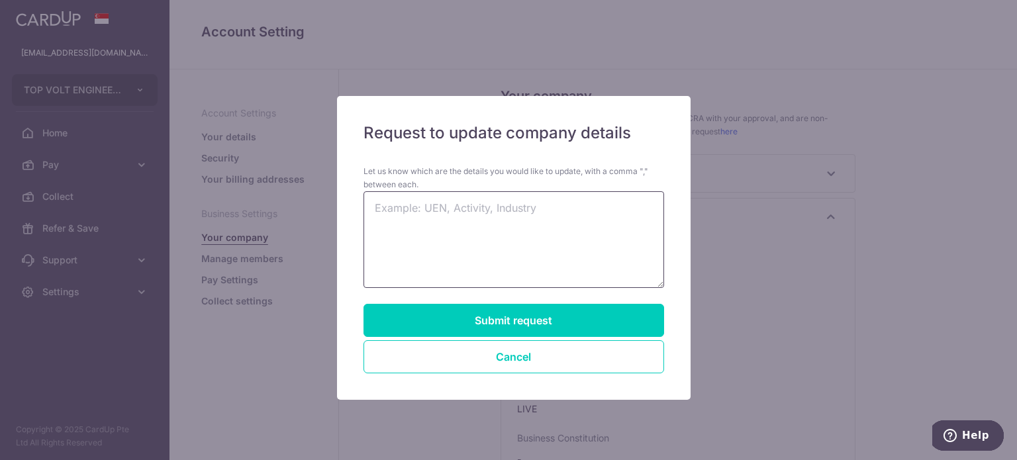
click at [448, 211] on textarea at bounding box center [514, 239] width 301 height 97
type textarea "C"
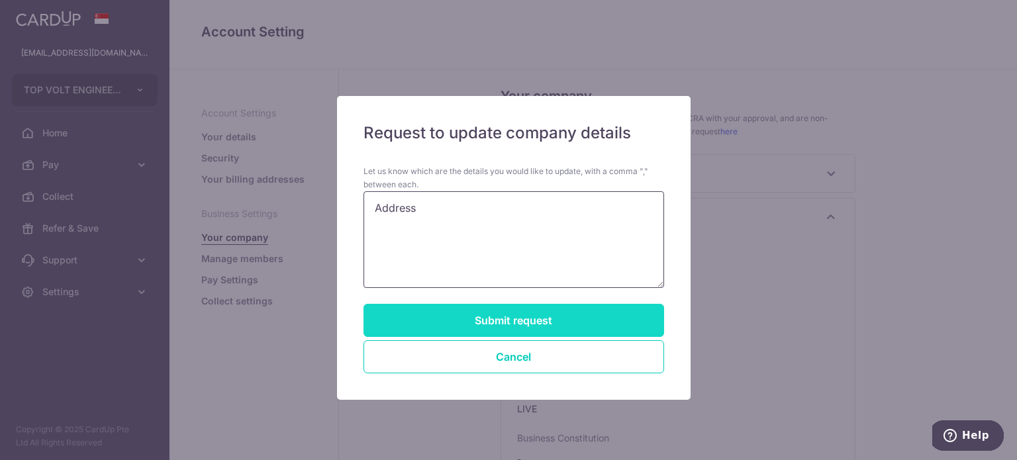
type textarea "Address"
click at [509, 329] on button "Submit request" at bounding box center [514, 320] width 301 height 33
